Goal: Information Seeking & Learning: Learn about a topic

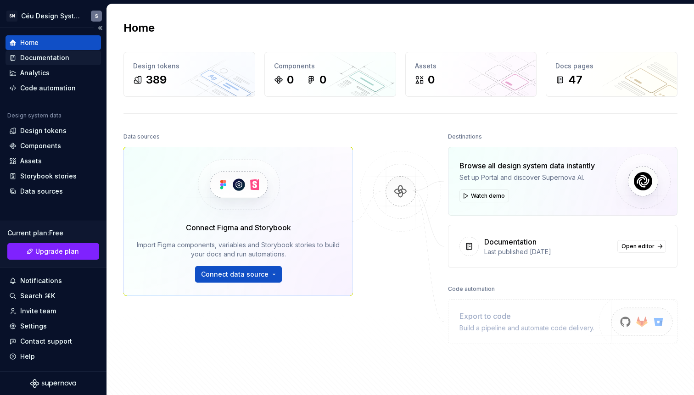
click at [40, 59] on div "Documentation" at bounding box center [44, 57] width 49 height 9
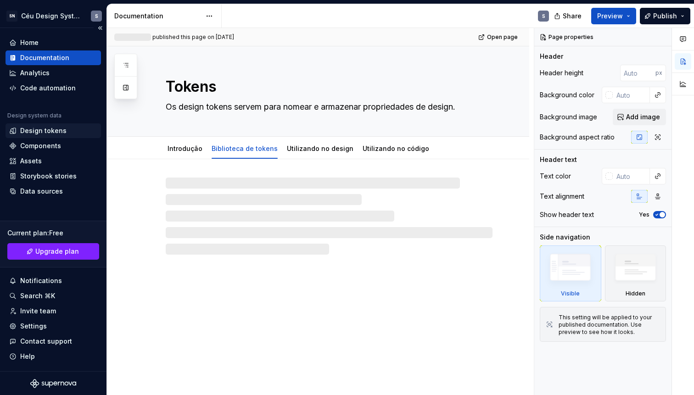
type textarea "*"
click at [43, 125] on div "Design tokens" at bounding box center [53, 130] width 95 height 15
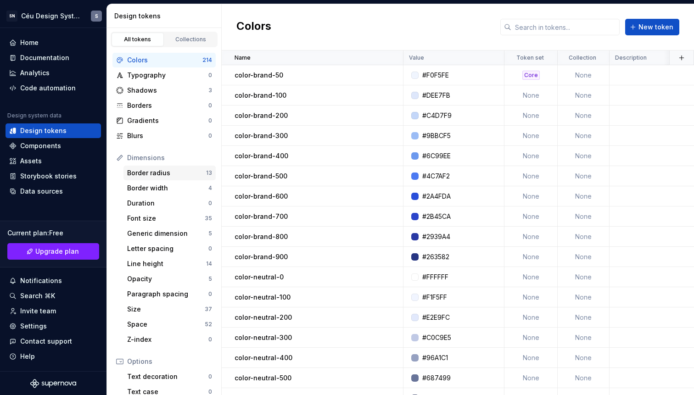
click at [157, 173] on div "Border radius" at bounding box center [166, 172] width 79 height 9
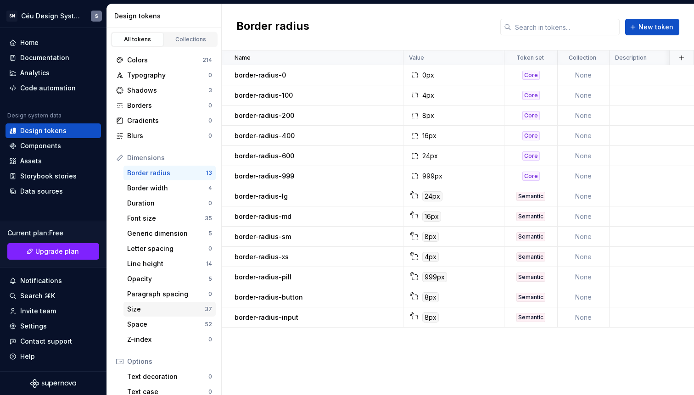
click at [170, 310] on div "Size" at bounding box center [166, 309] width 78 height 9
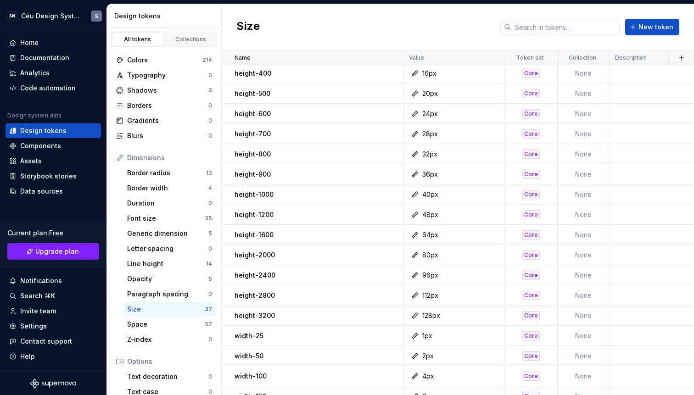
scroll to position [422, 0]
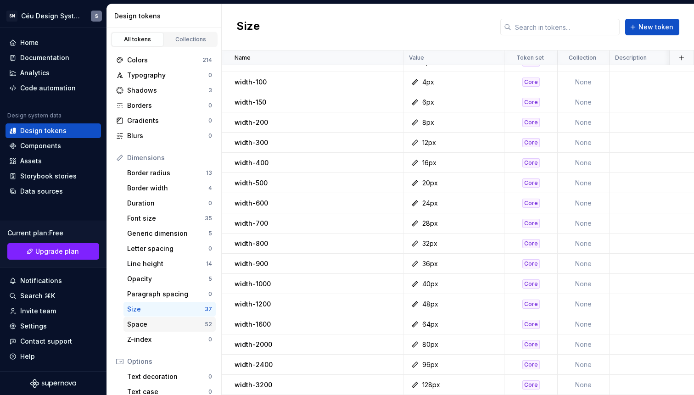
click at [149, 324] on div "Space" at bounding box center [166, 324] width 78 height 9
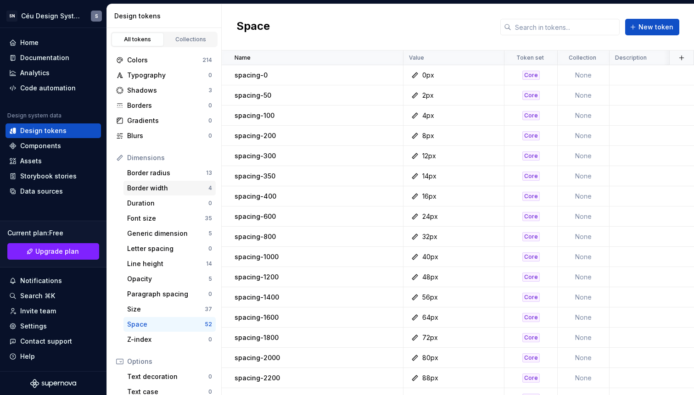
click at [159, 183] on div "Border width 4" at bounding box center [169, 188] width 92 height 15
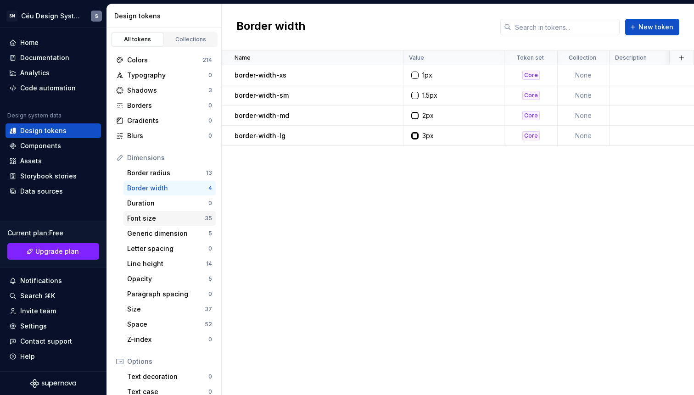
click at [185, 221] on div "Font size" at bounding box center [166, 218] width 78 height 9
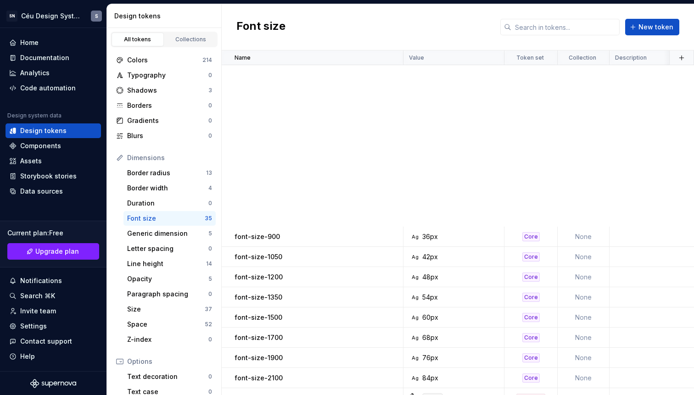
scroll to position [382, 0]
